Goal: Transaction & Acquisition: Book appointment/travel/reservation

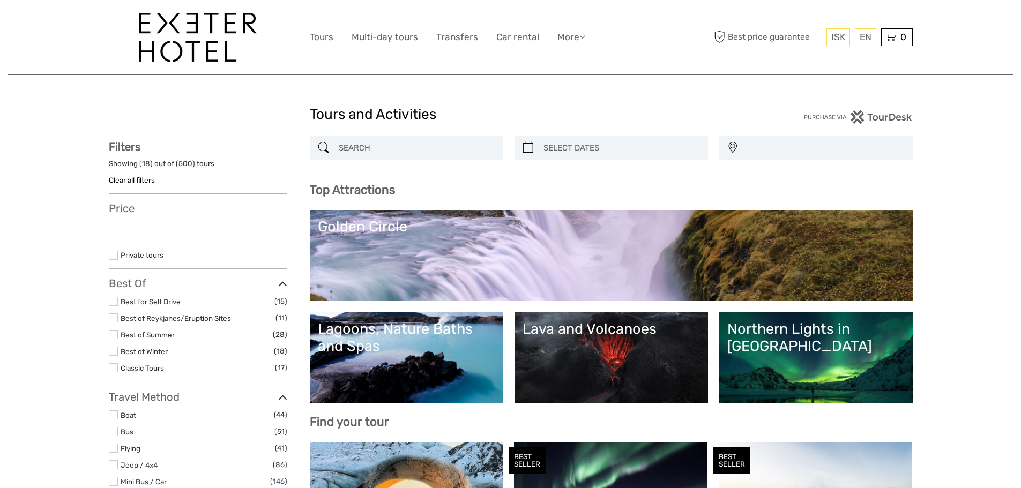
select select
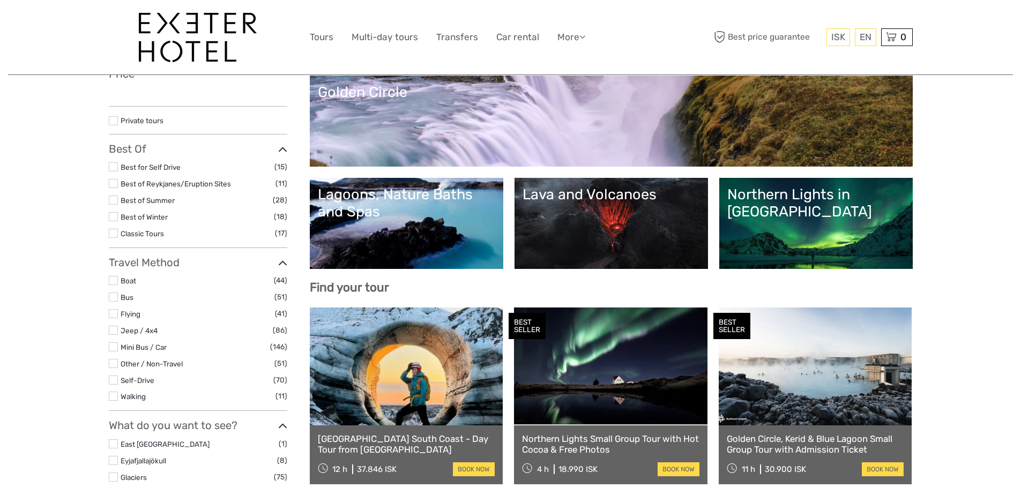
scroll to position [214, 0]
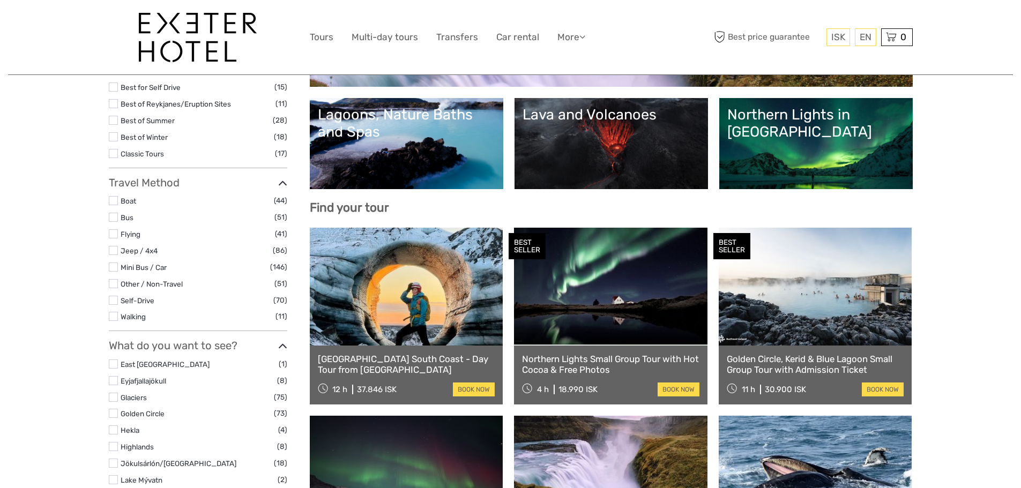
select select
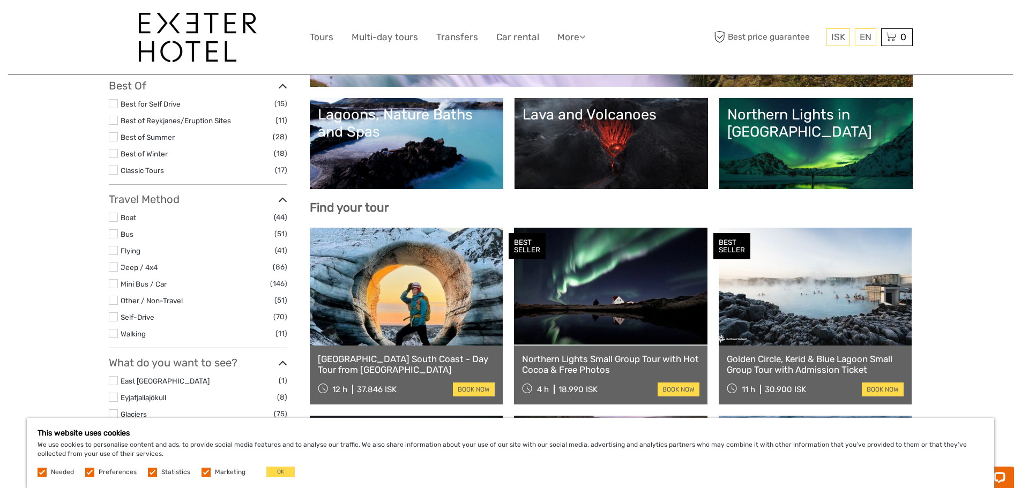
scroll to position [0, 0]
click at [271, 475] on button "OK" at bounding box center [280, 472] width 28 height 11
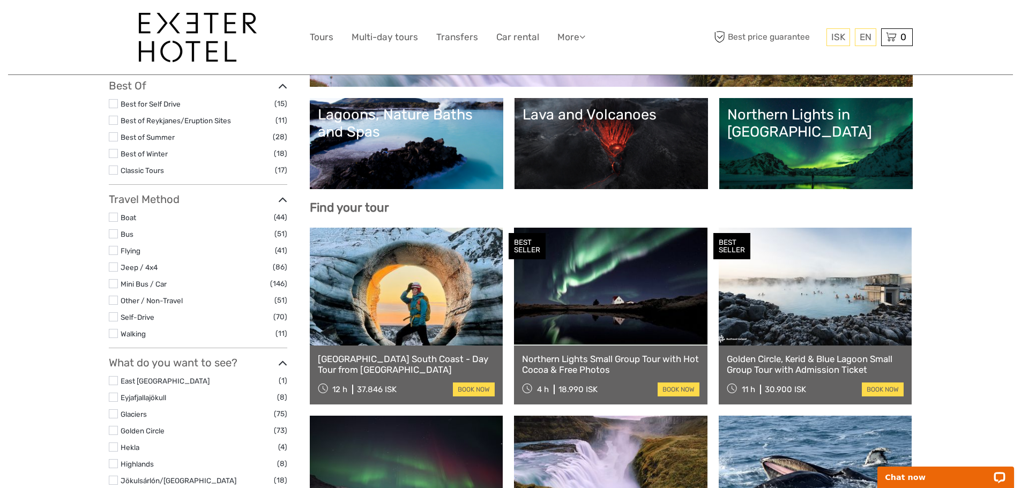
click at [781, 119] on div "Northern Lights in [GEOGRAPHIC_DATA]" at bounding box center [815, 123] width 177 height 35
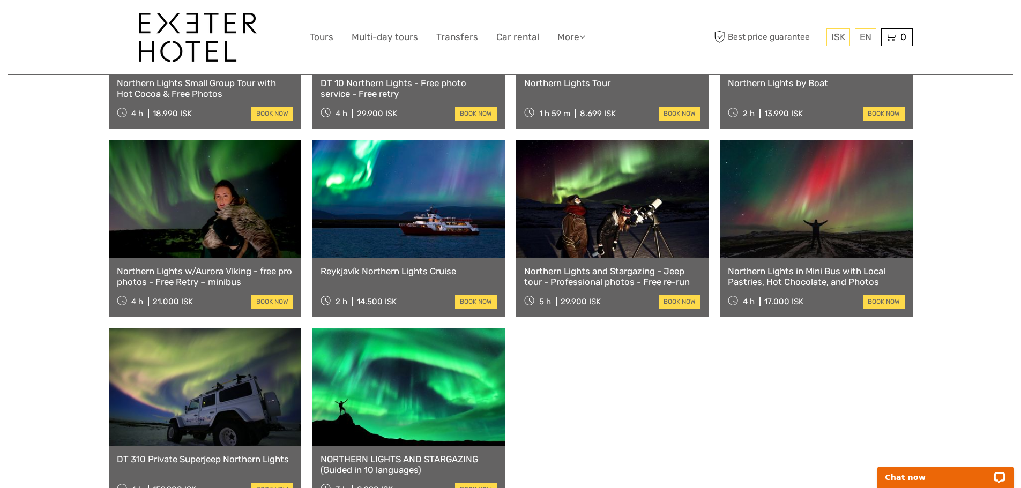
scroll to position [536, 0]
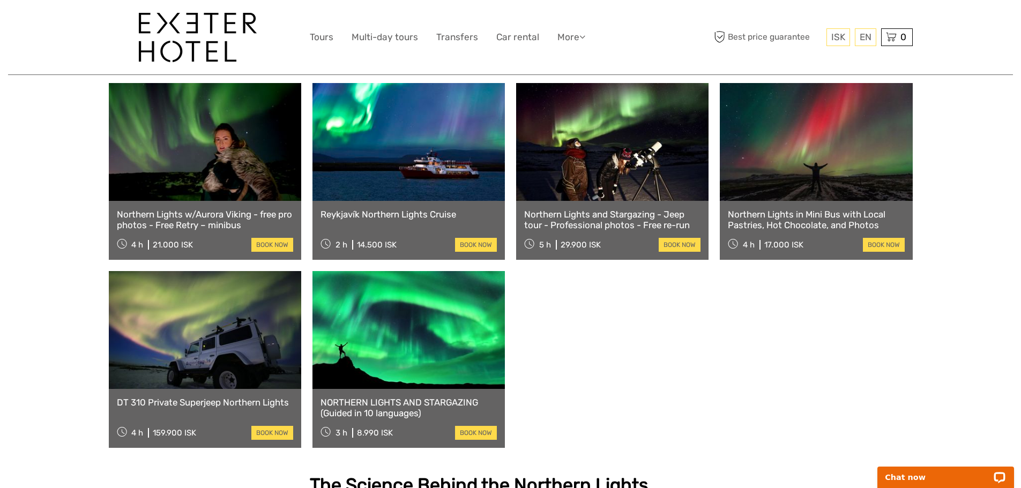
scroll to position [589, 0]
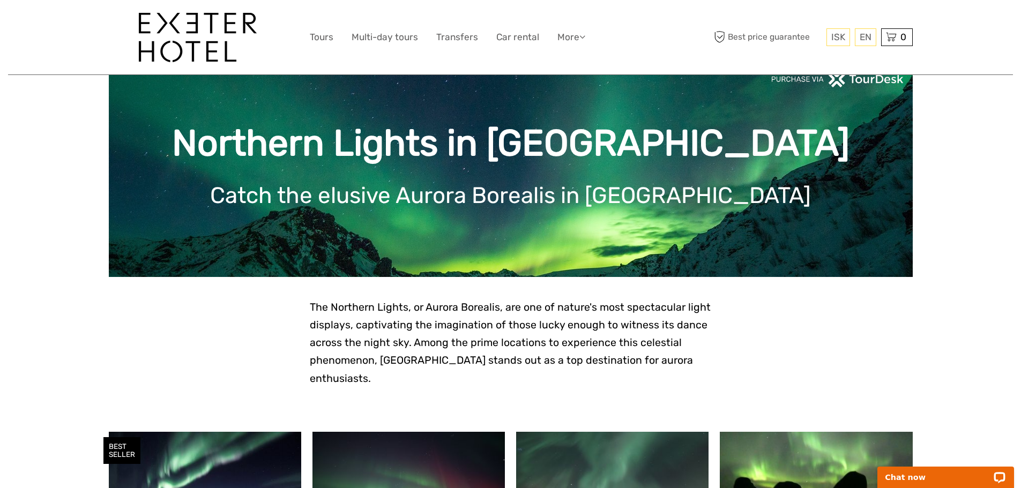
scroll to position [0, 0]
